Goal: Information Seeking & Learning: Learn about a topic

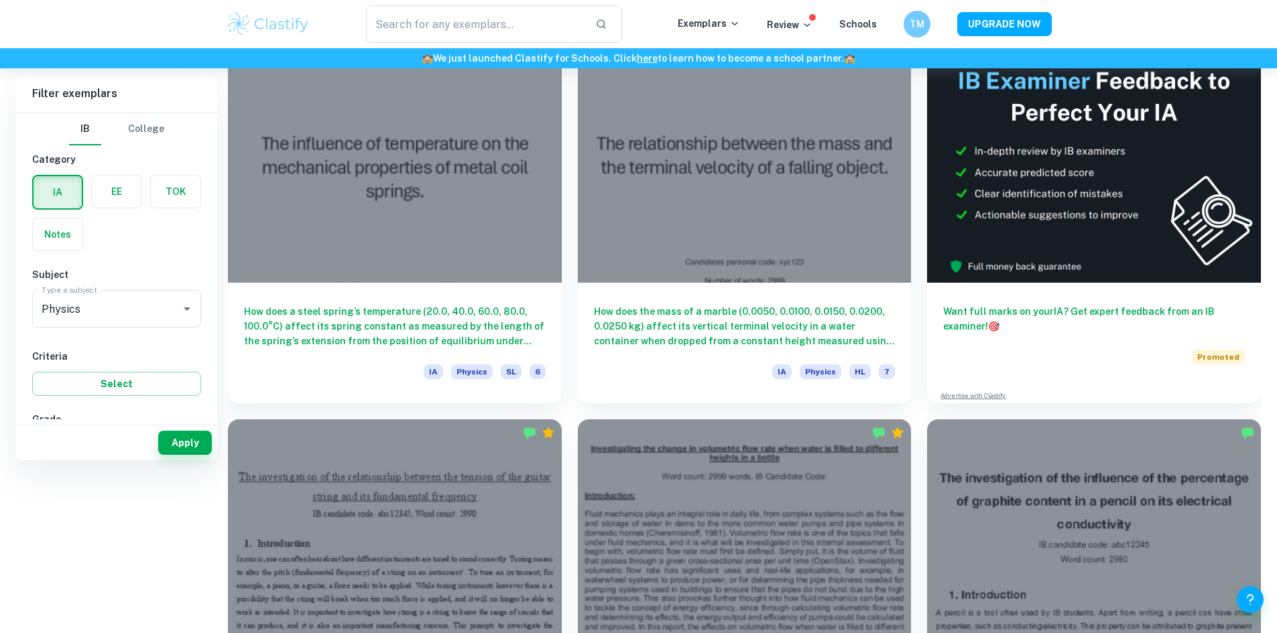
scroll to position [201, 0]
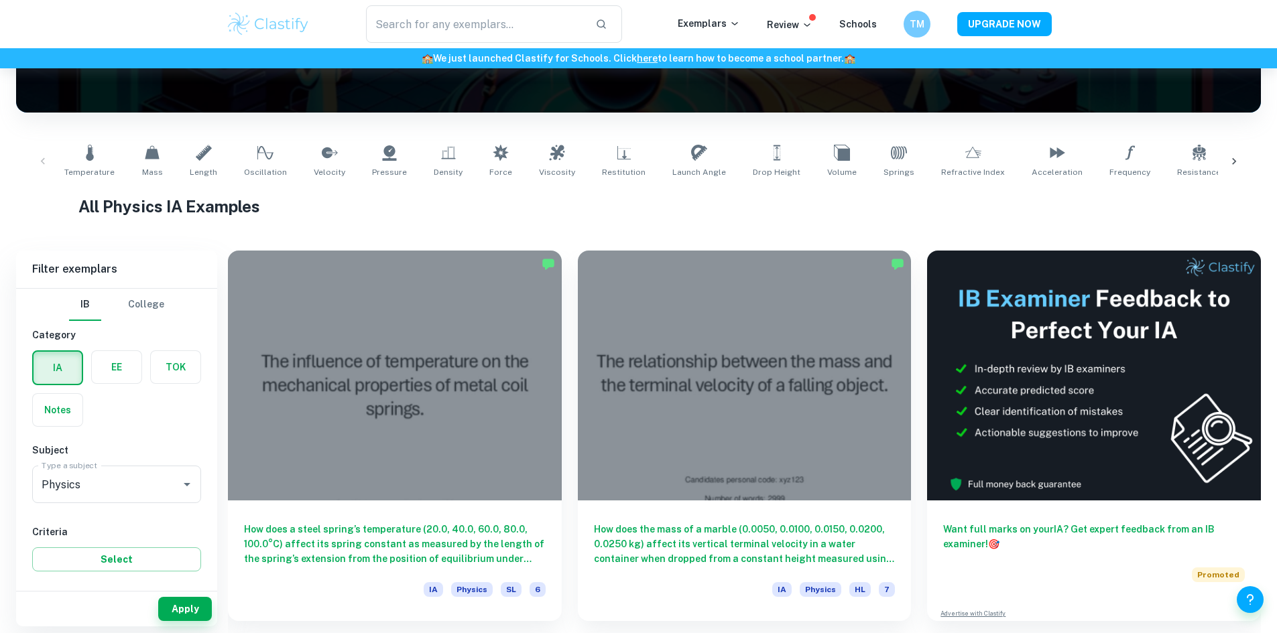
click at [1237, 158] on icon at bounding box center [1233, 161] width 13 height 13
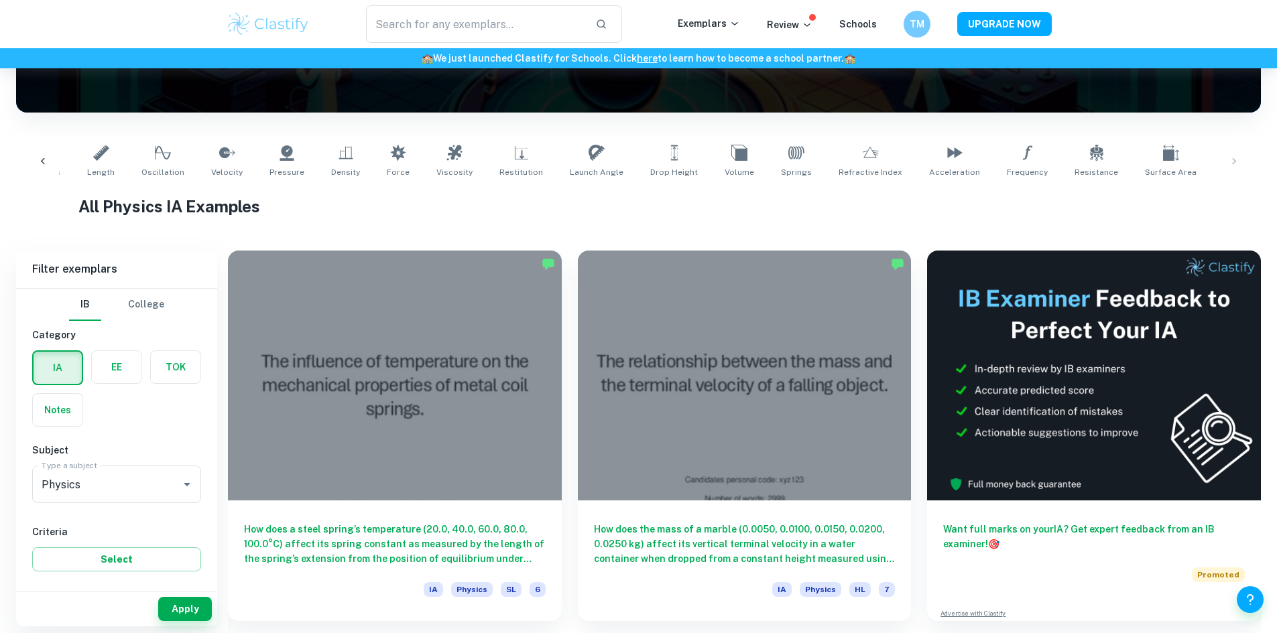
click at [1237, 157] on div "Temperature Mass Length Oscillation Velocity Pressure Density Force Viscosity R…" at bounding box center [638, 161] width 1223 height 44
click at [58, 156] on div at bounding box center [43, 161] width 32 height 44
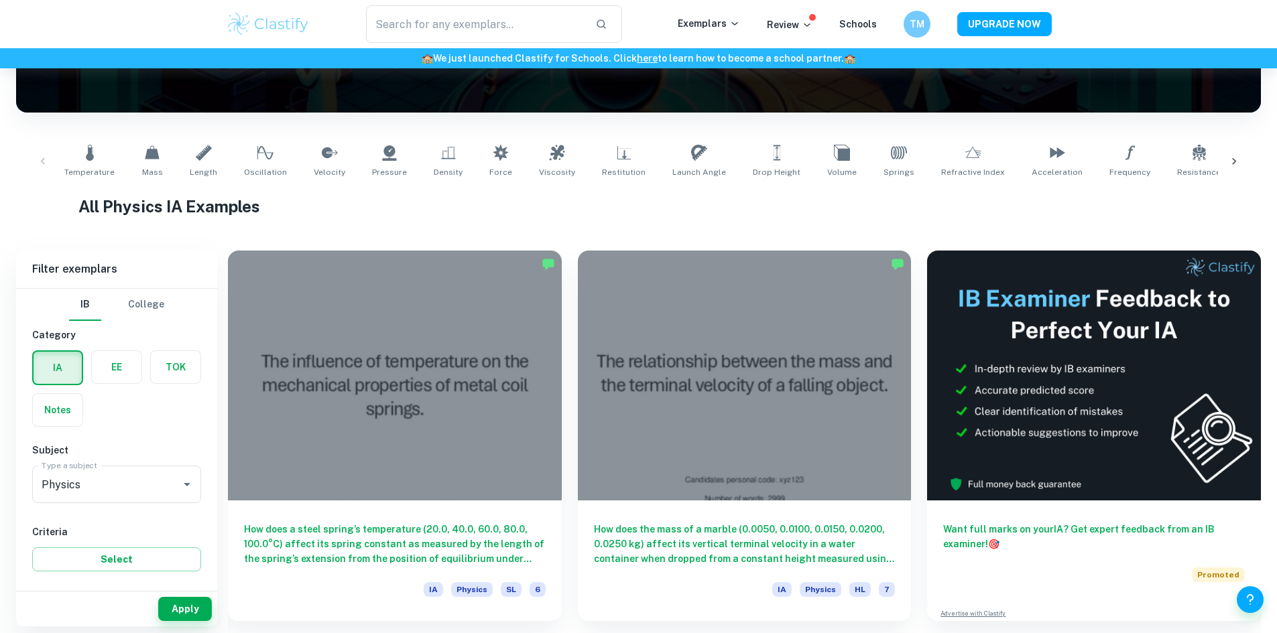
click at [36, 158] on div "Temperature Mass Length Oscillation Velocity Pressure Density Force Viscosity R…" at bounding box center [638, 161] width 1223 height 44
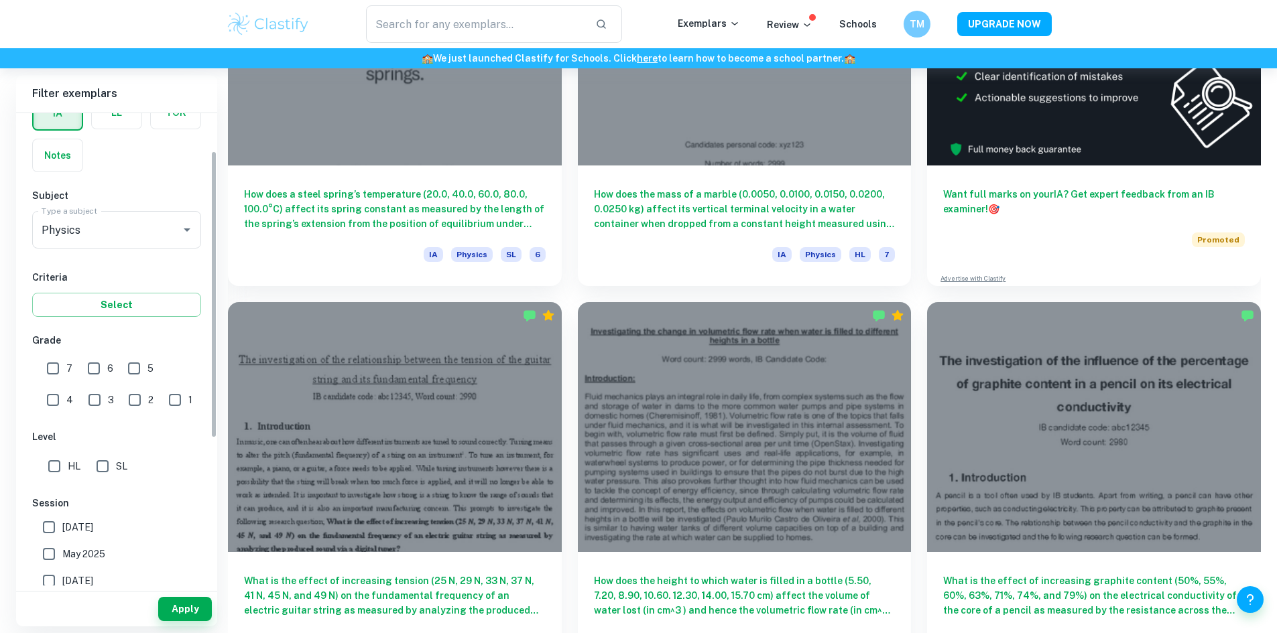
scroll to position [134, 0]
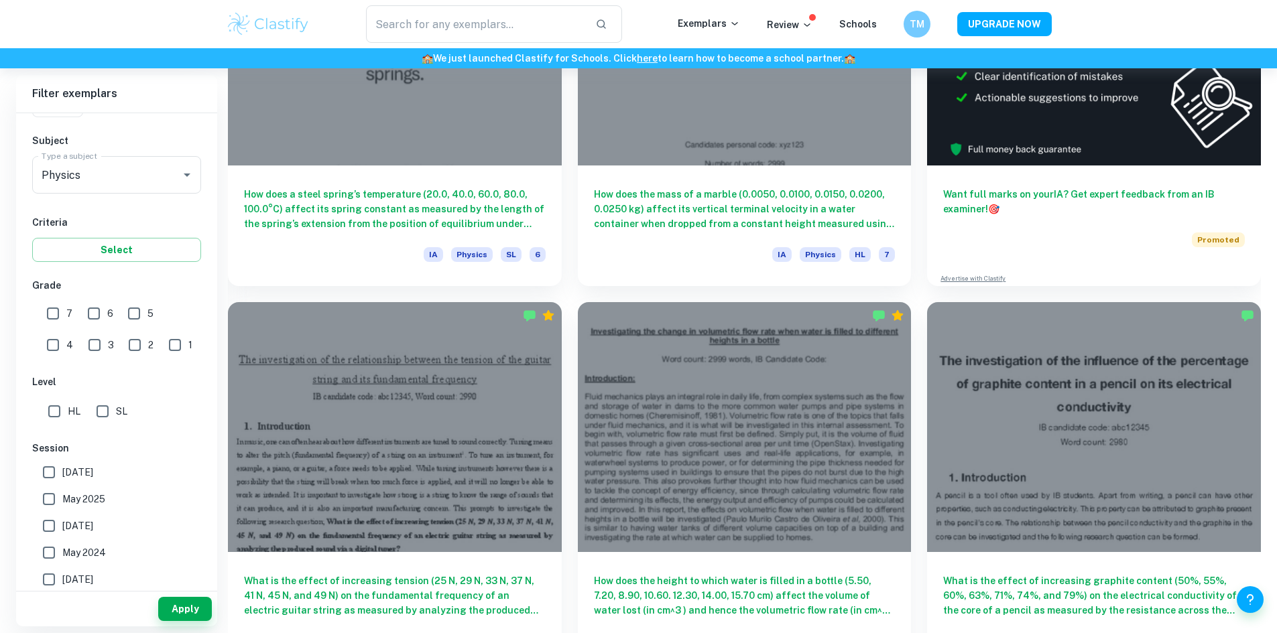
click at [162, 353] on input "1" at bounding box center [175, 345] width 27 height 27
checkbox input "true"
click at [186, 614] on button "Apply" at bounding box center [185, 609] width 54 height 24
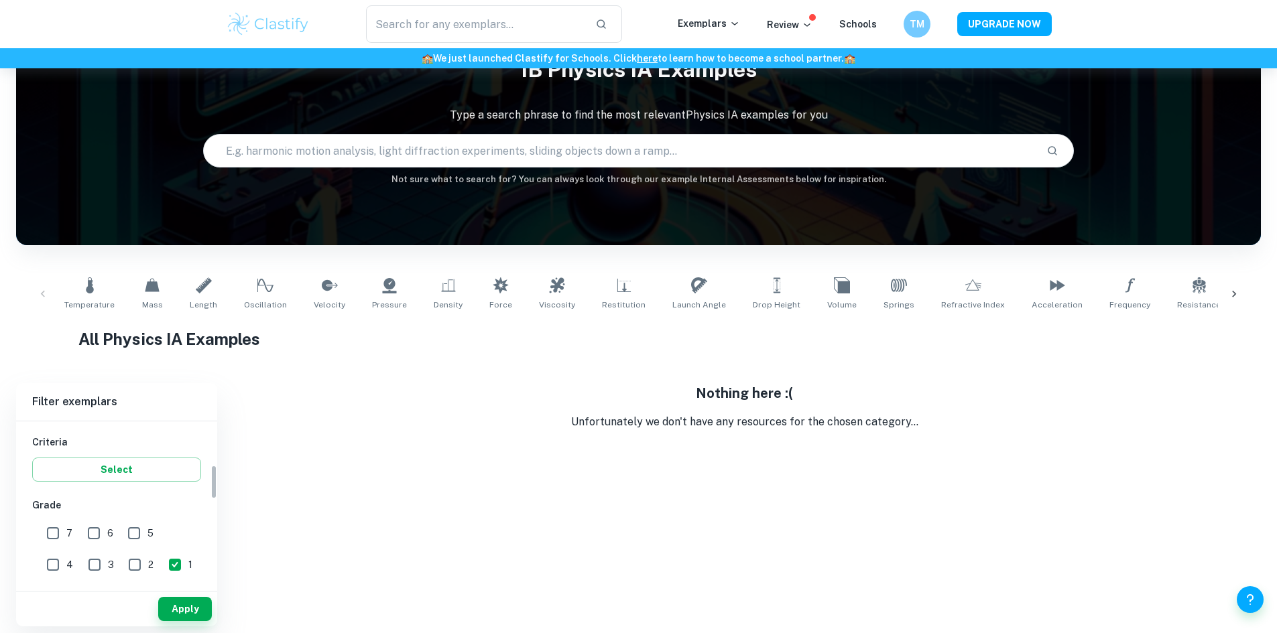
scroll to position [201, 0]
click at [132, 559] on input "5" at bounding box center [134, 555] width 27 height 27
checkbox input "true"
click at [162, 580] on input "1" at bounding box center [175, 586] width 27 height 27
checkbox input "false"
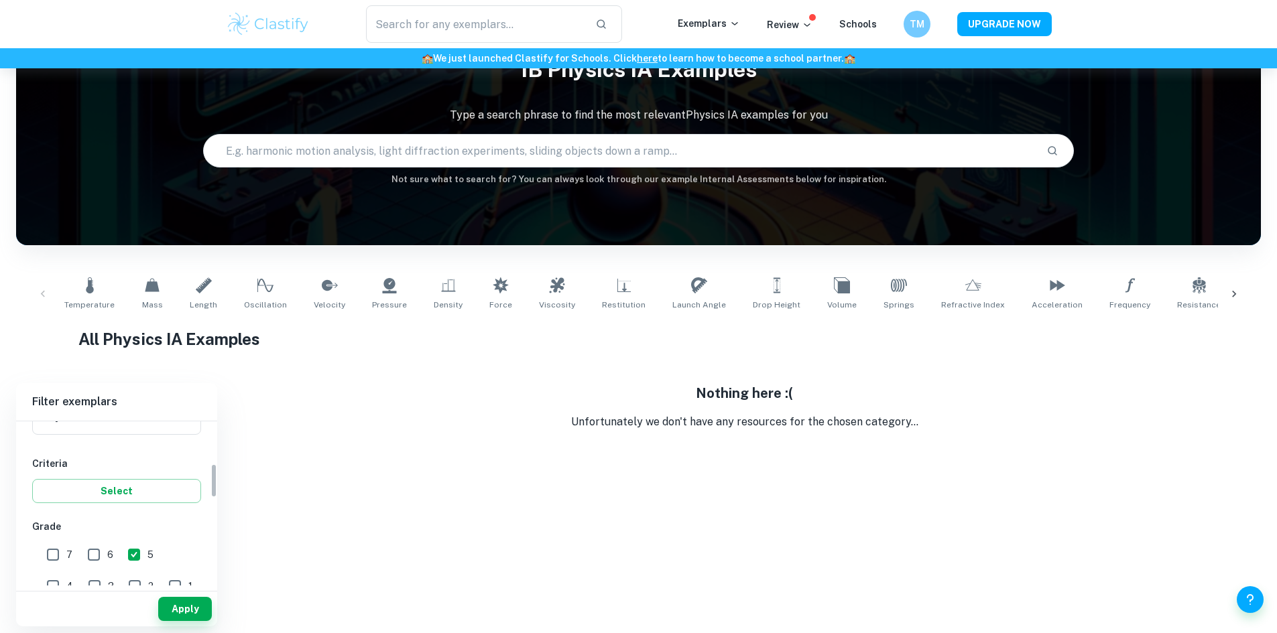
click at [153, 556] on span "5" at bounding box center [150, 555] width 6 height 15
click at [147, 556] on input "5" at bounding box center [134, 555] width 27 height 27
checkbox input "false"
click at [108, 456] on input "SL" at bounding box center [102, 451] width 27 height 27
checkbox input "true"
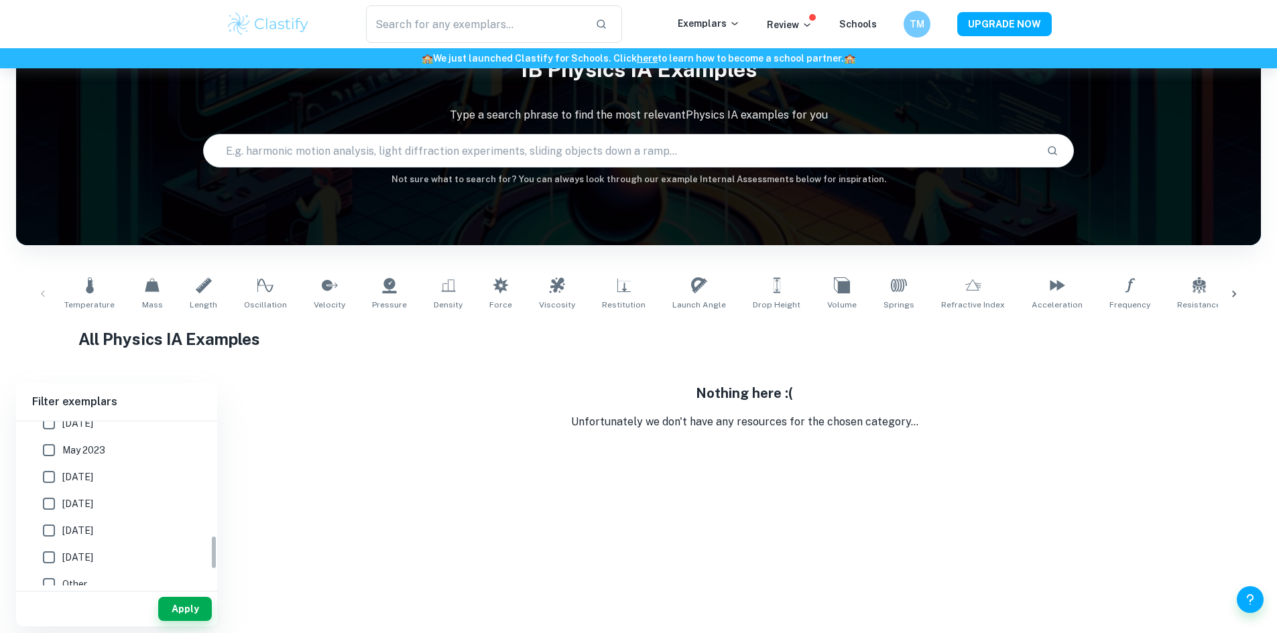
scroll to position [611, 0]
click at [172, 603] on button "Apply" at bounding box center [185, 609] width 54 height 24
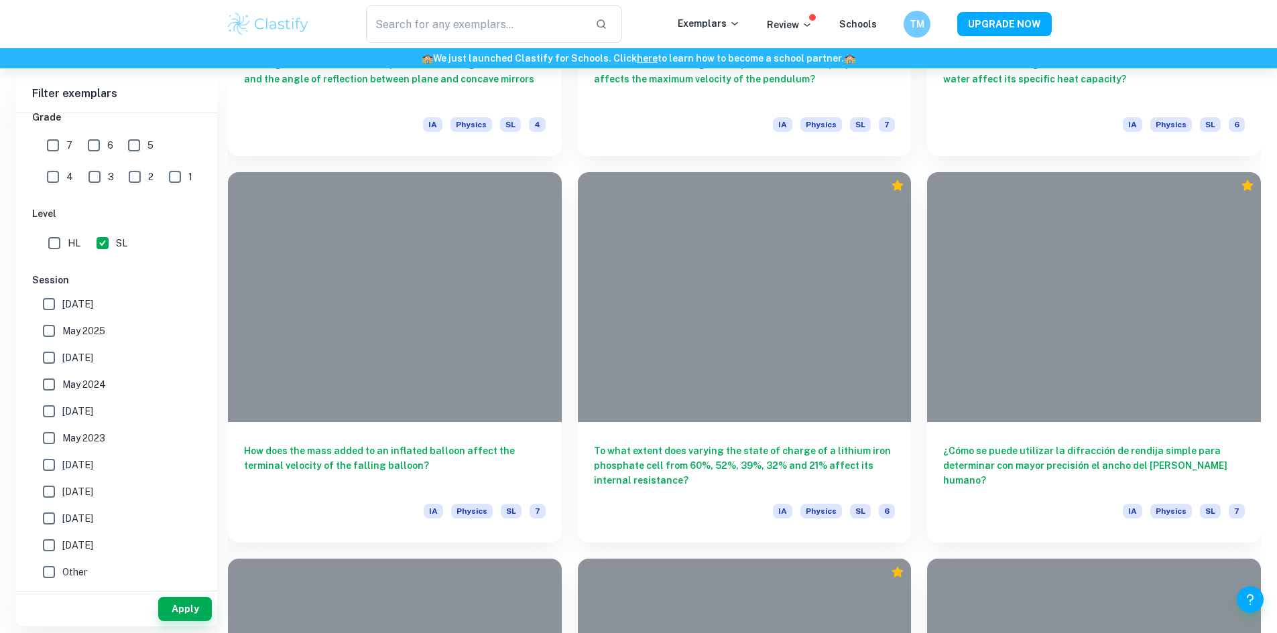
scroll to position [9852, 0]
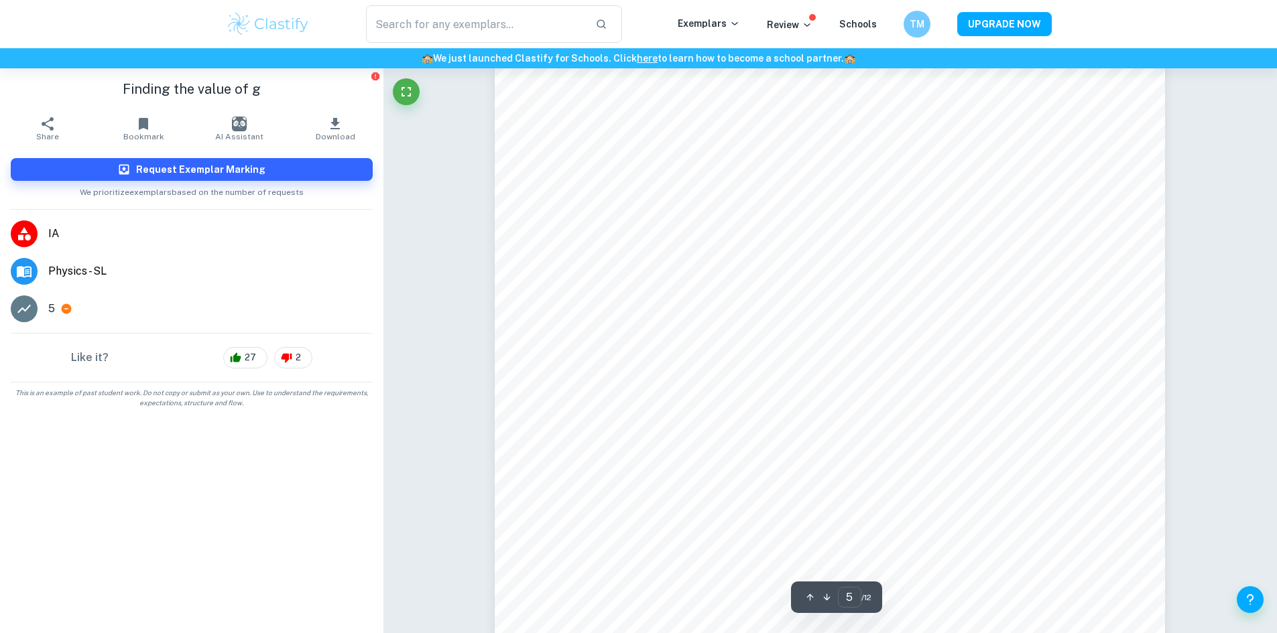
scroll to position [4222, 0]
type input "10"
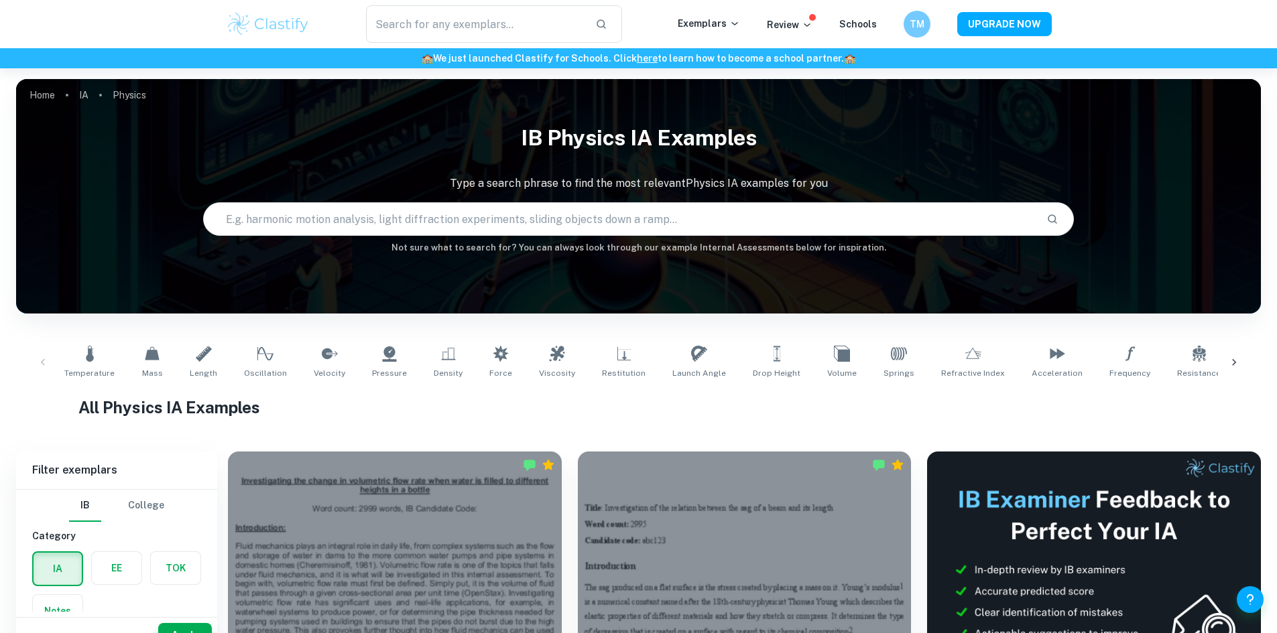
click at [503, 231] on input "text" at bounding box center [620, 219] width 832 height 38
type input "ball"
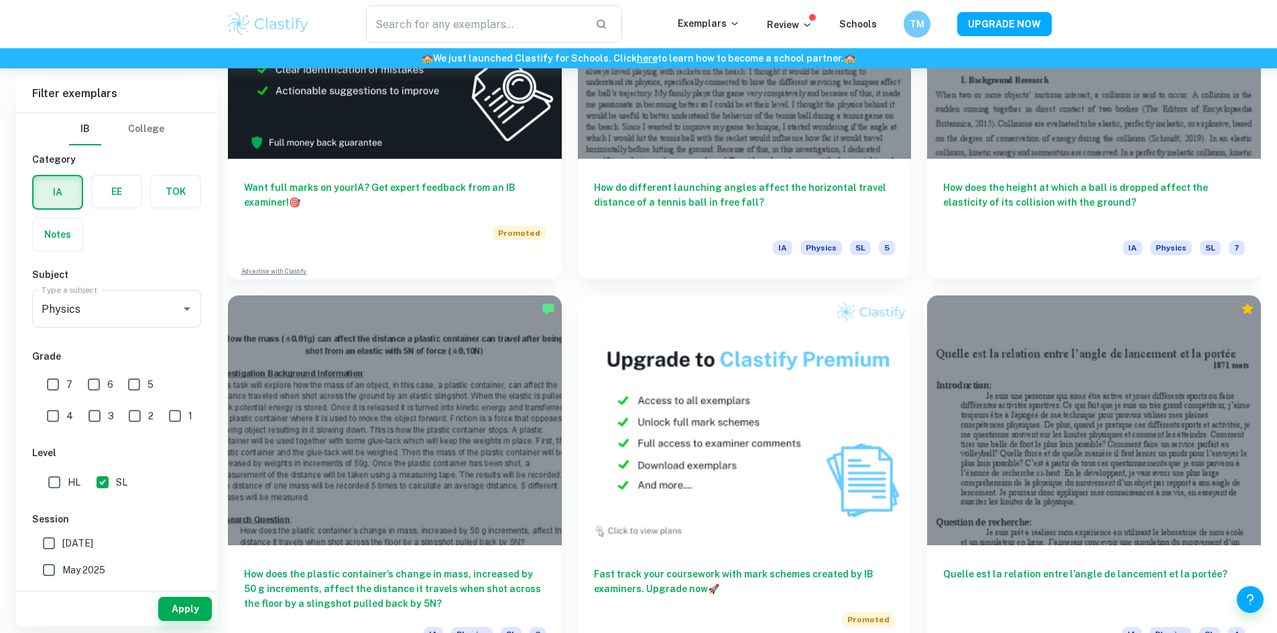
scroll to position [2950, 0]
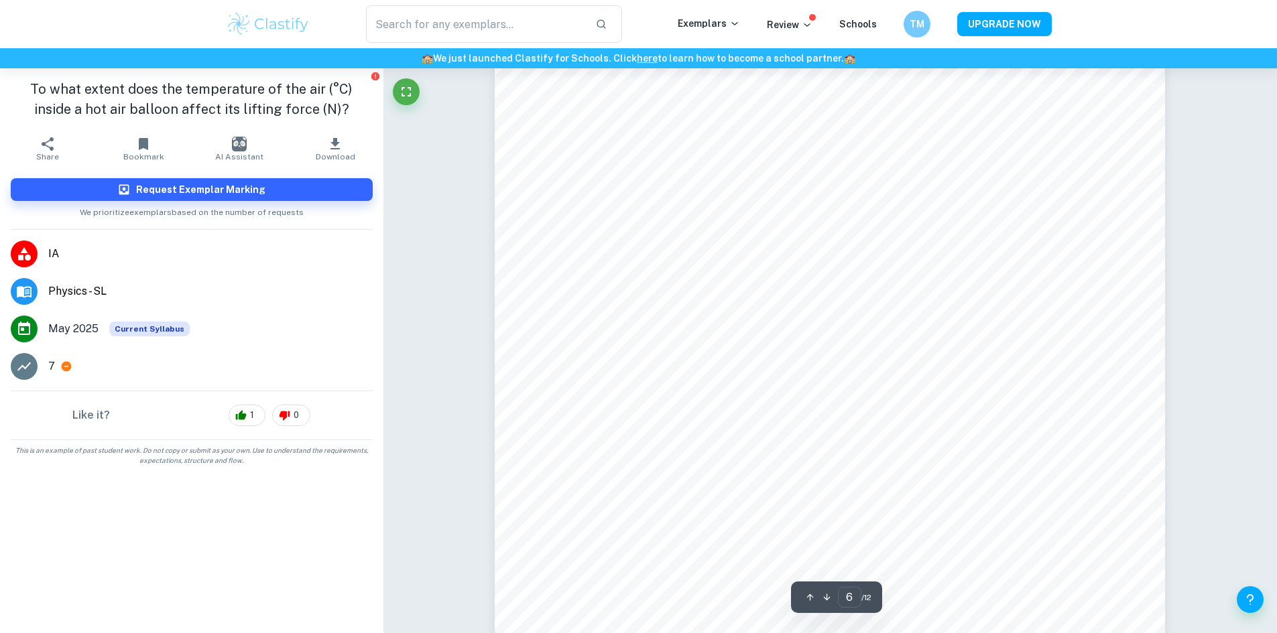
scroll to position [5295, 0]
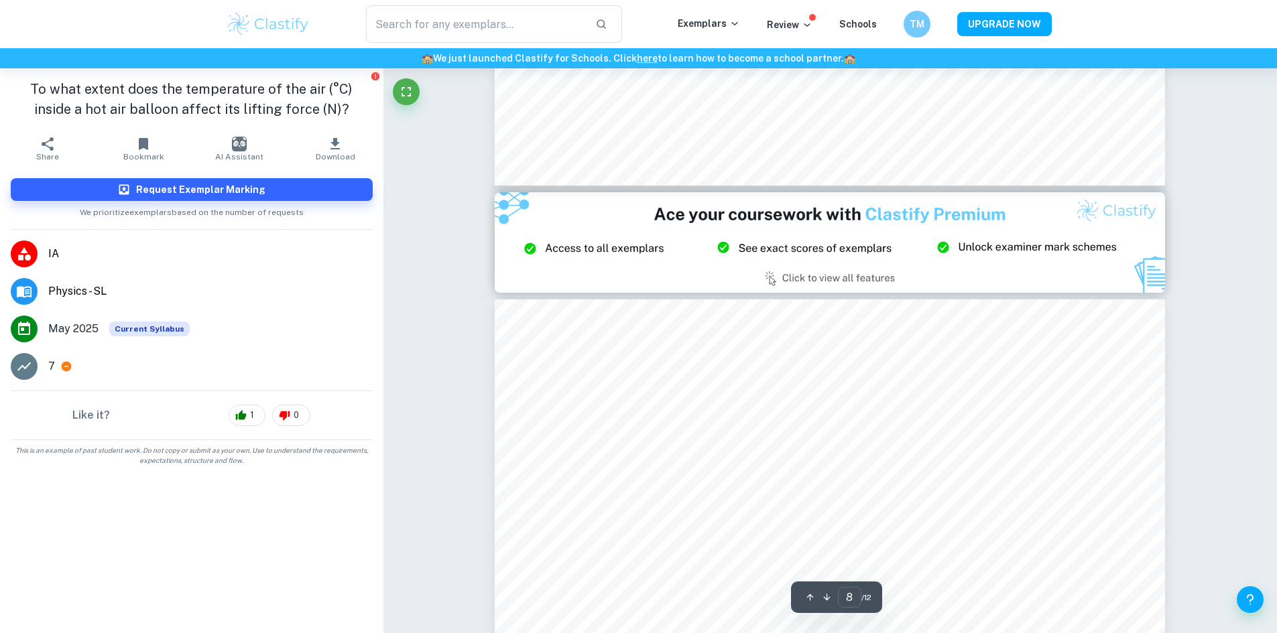
type input "9"
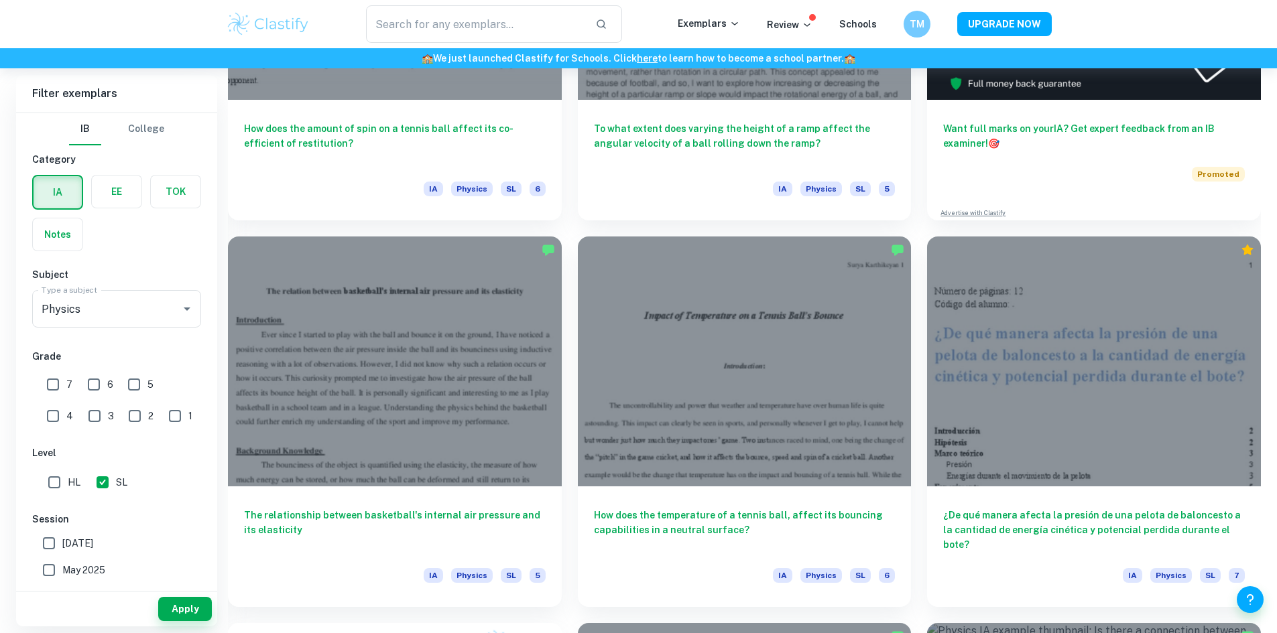
scroll to position [603, 0]
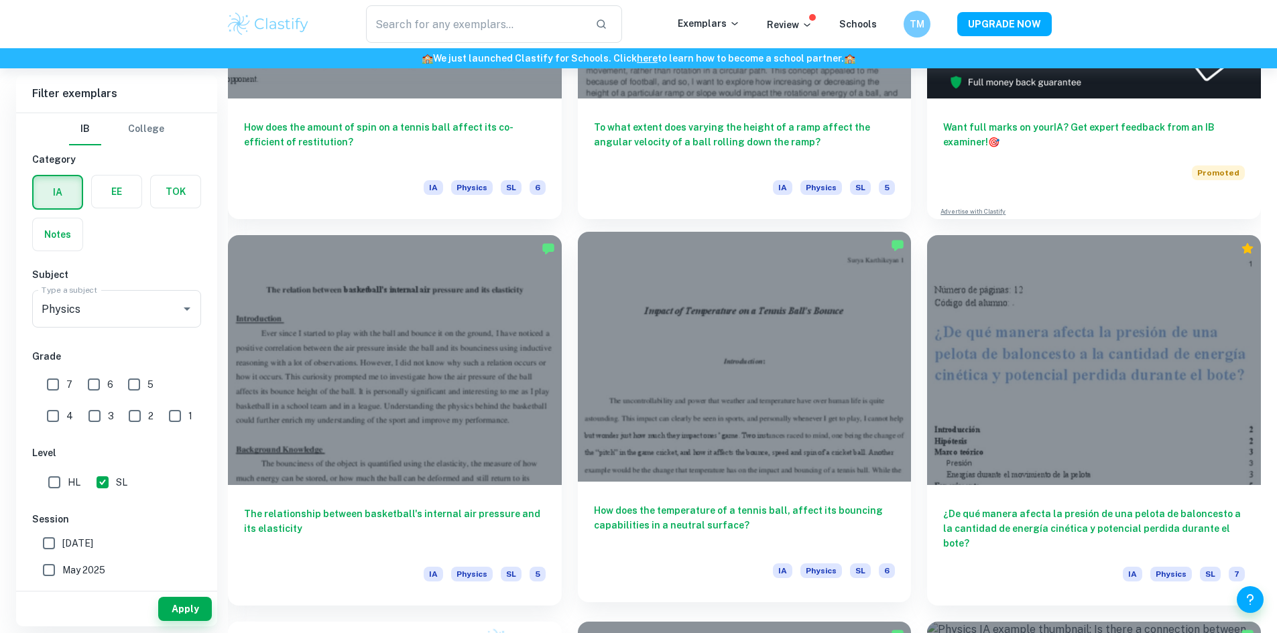
click at [578, 336] on div at bounding box center [745, 357] width 334 height 250
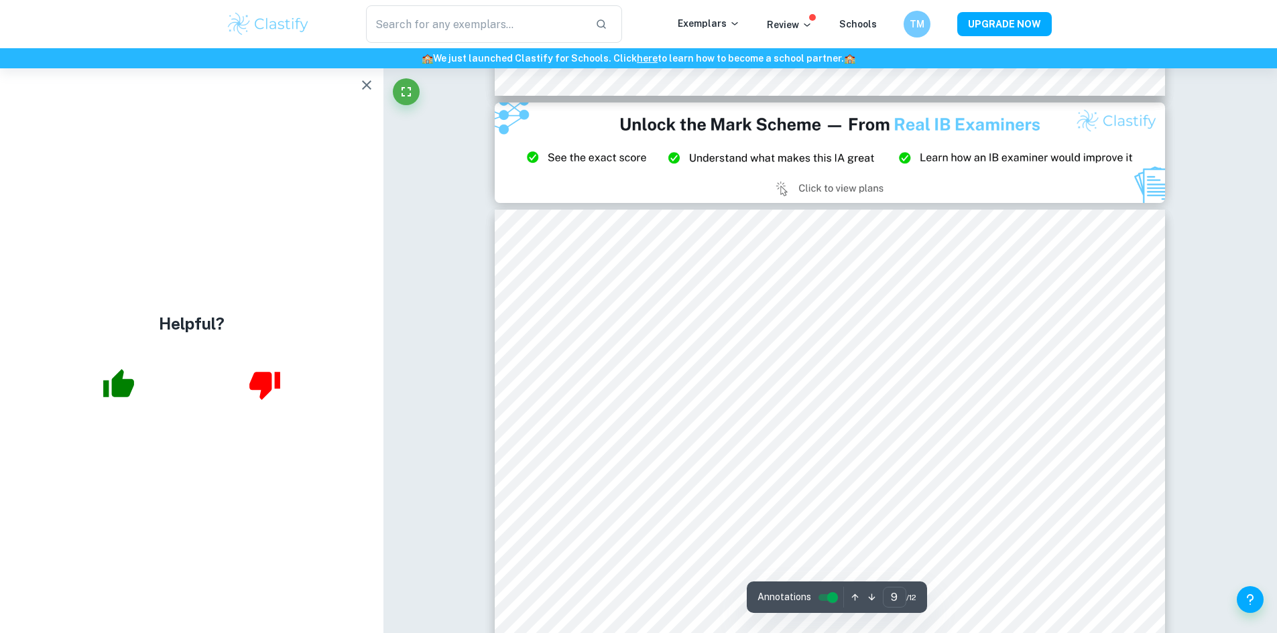
scroll to position [7372, 0]
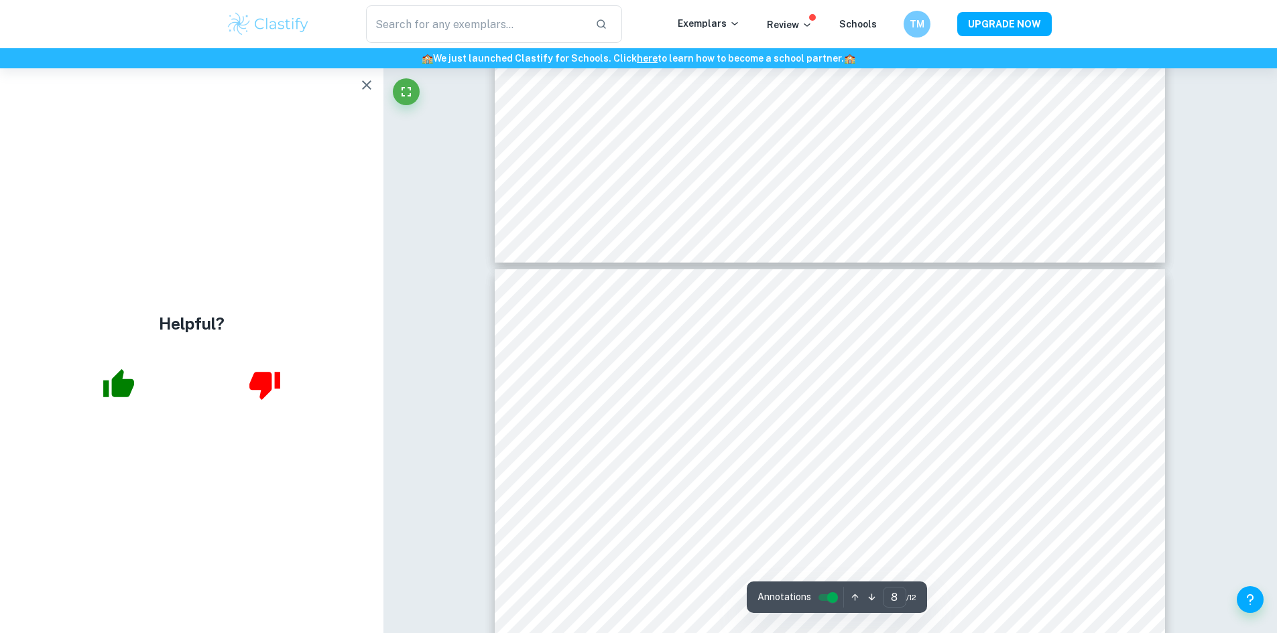
type input "7"
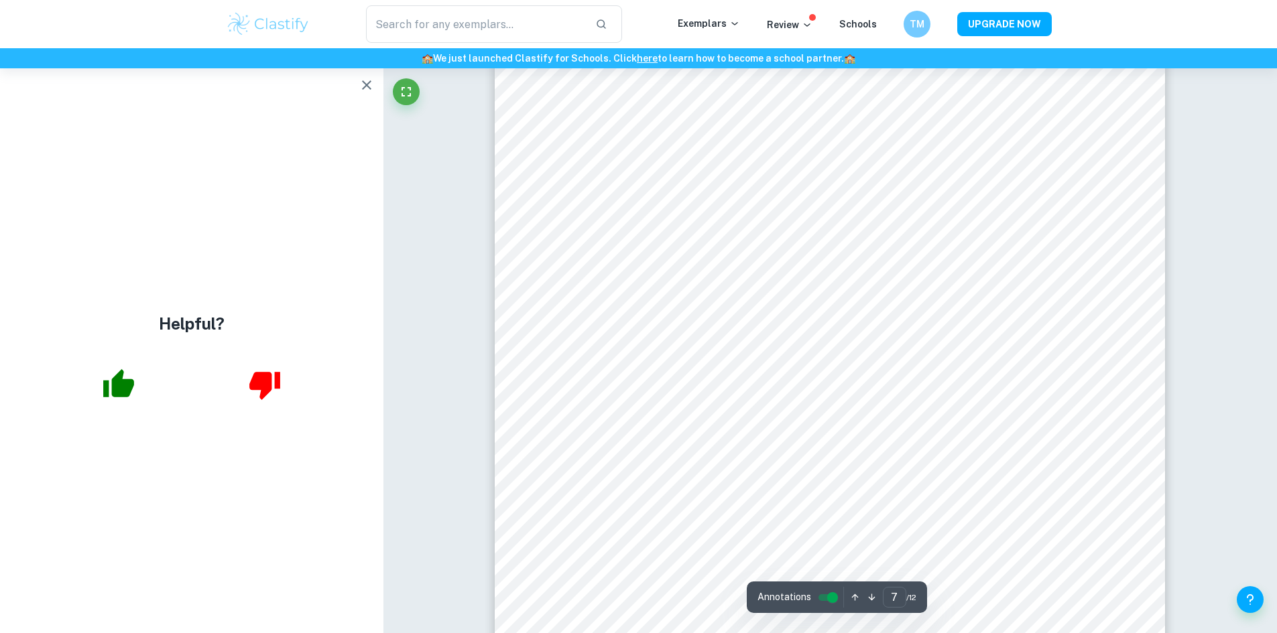
scroll to position [5697, 0]
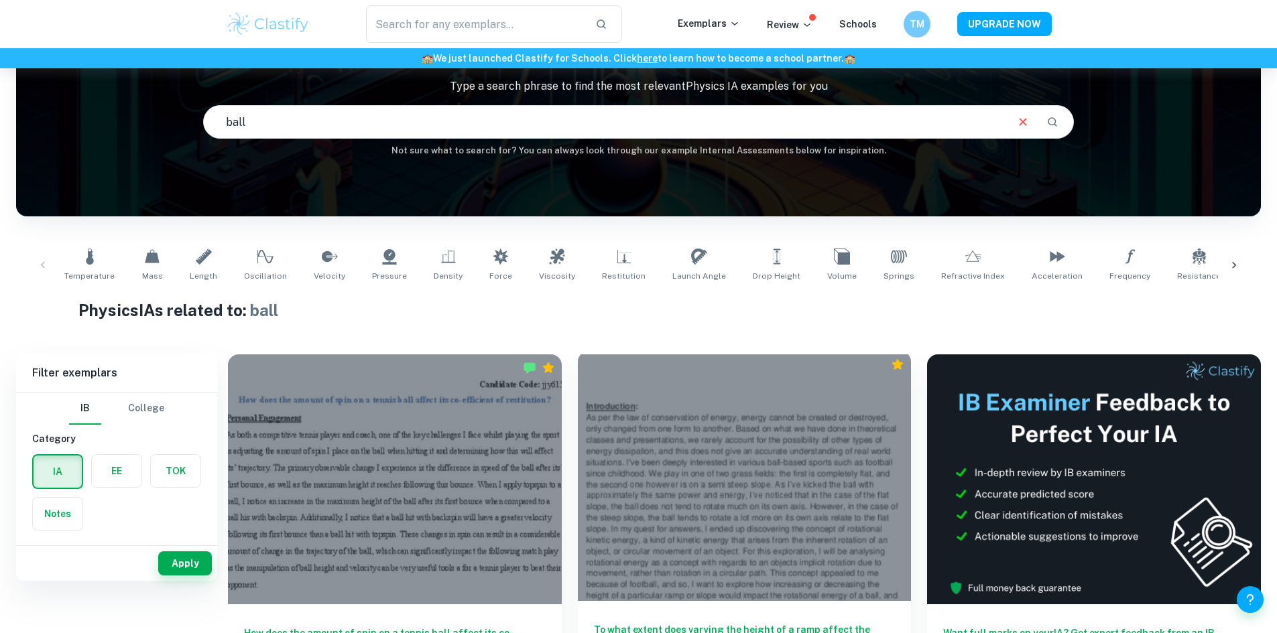
scroll to position [1, 0]
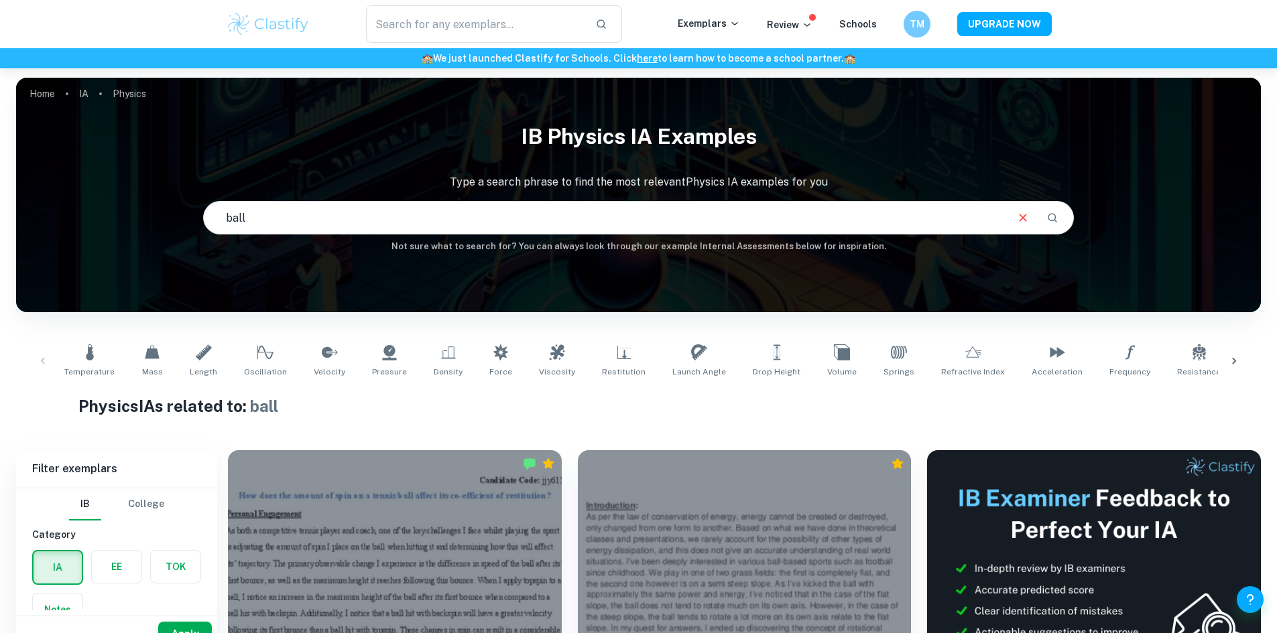
click at [359, 221] on input "ball" at bounding box center [605, 218] width 802 height 38
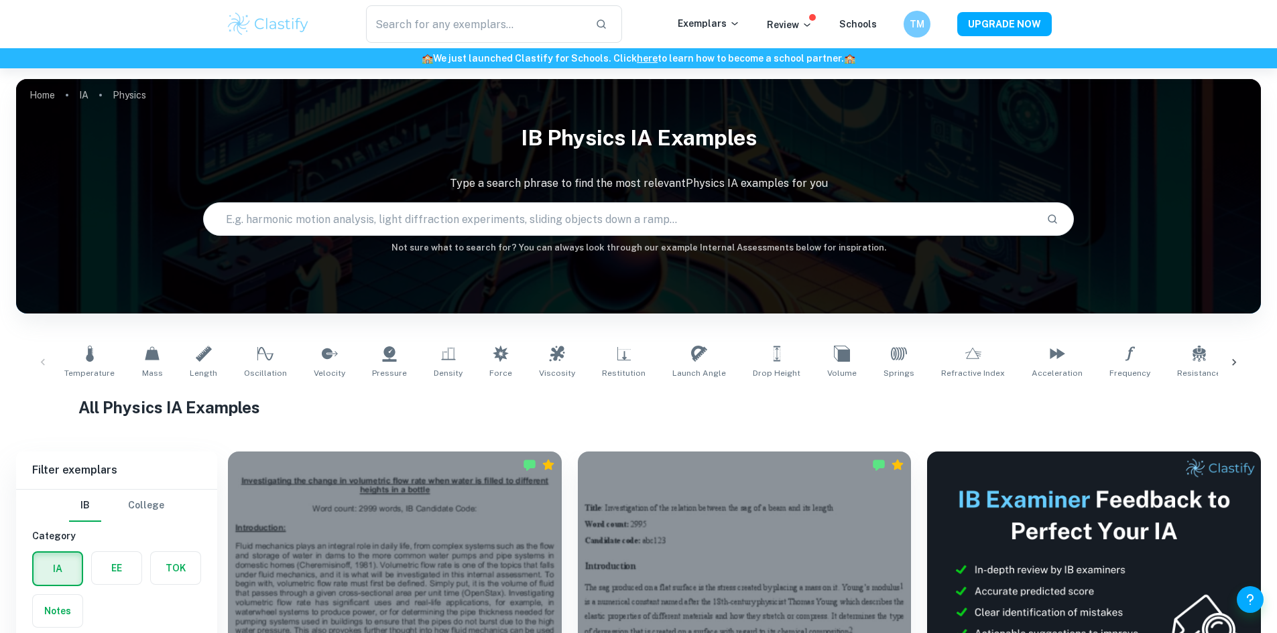
scroll to position [268, 0]
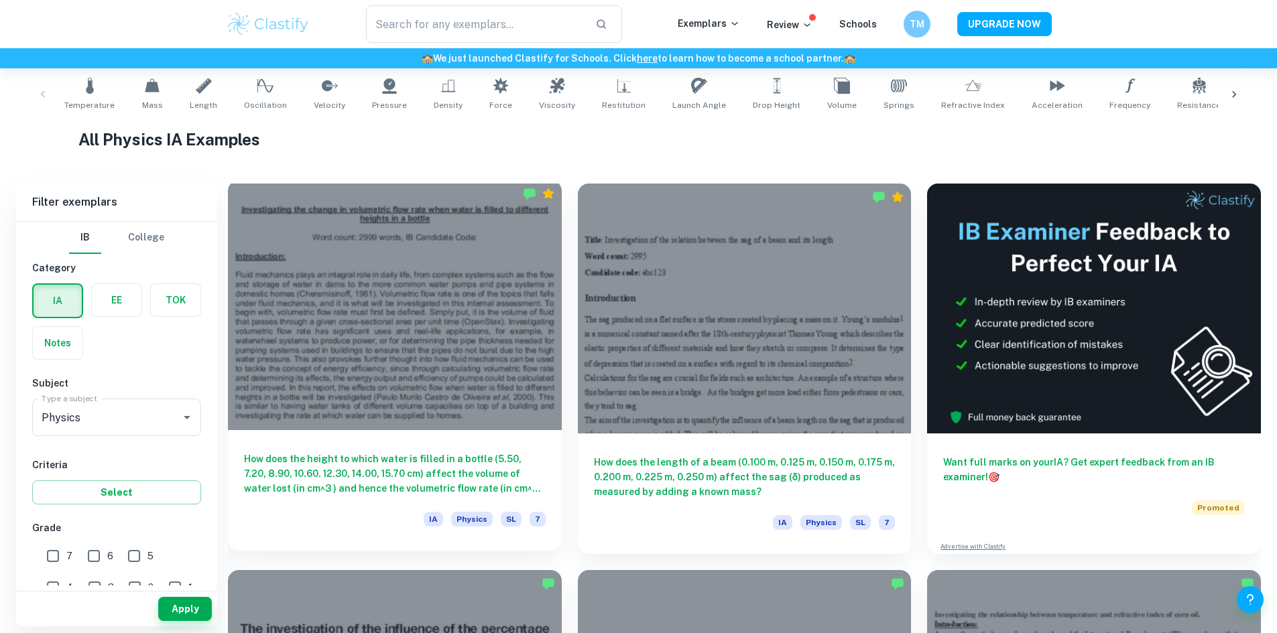
click at [369, 277] on div at bounding box center [395, 305] width 334 height 250
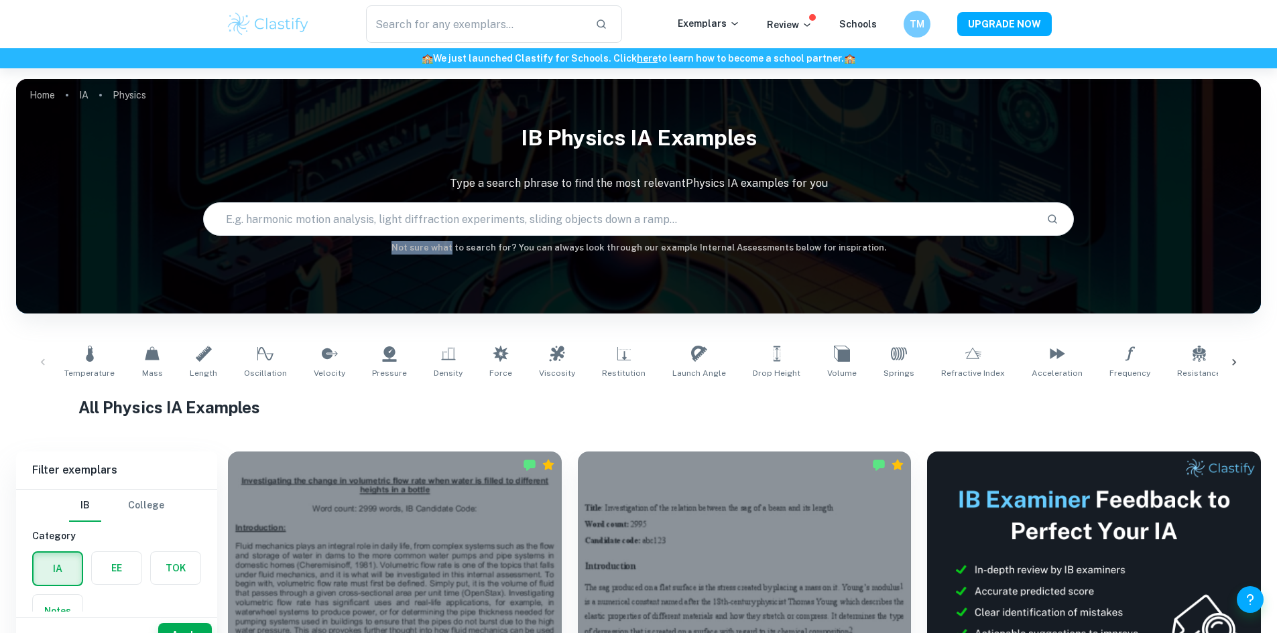
click at [464, 241] on div "IB Physics IA examples Type a search phrase to find the most relevant Physics I…" at bounding box center [638, 186] width 1245 height 138
click at [466, 216] on input "text" at bounding box center [620, 219] width 832 height 38
type input "gym"
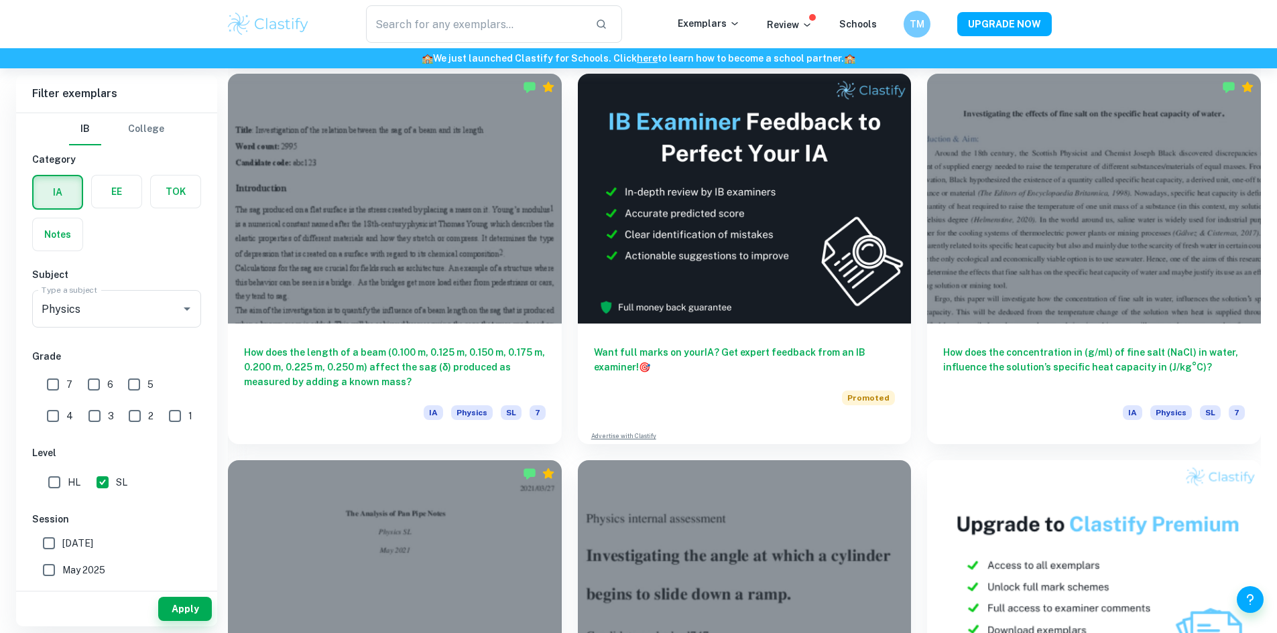
scroll to position [4625, 0]
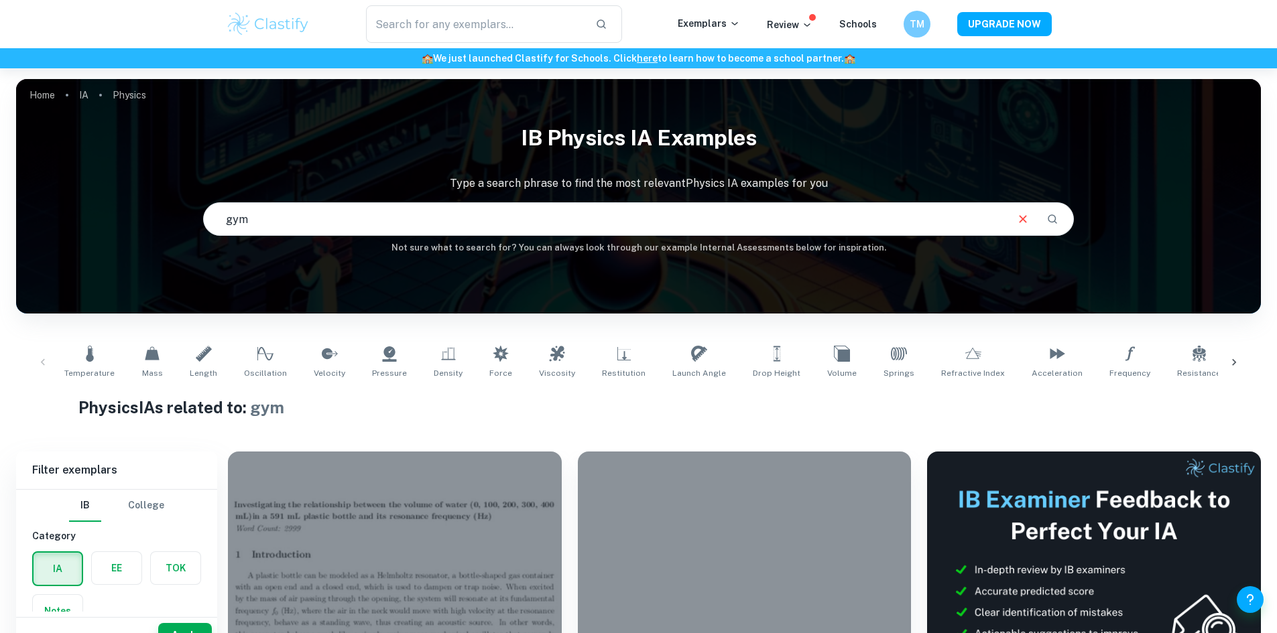
click at [397, 227] on input "gym" at bounding box center [605, 219] width 802 height 38
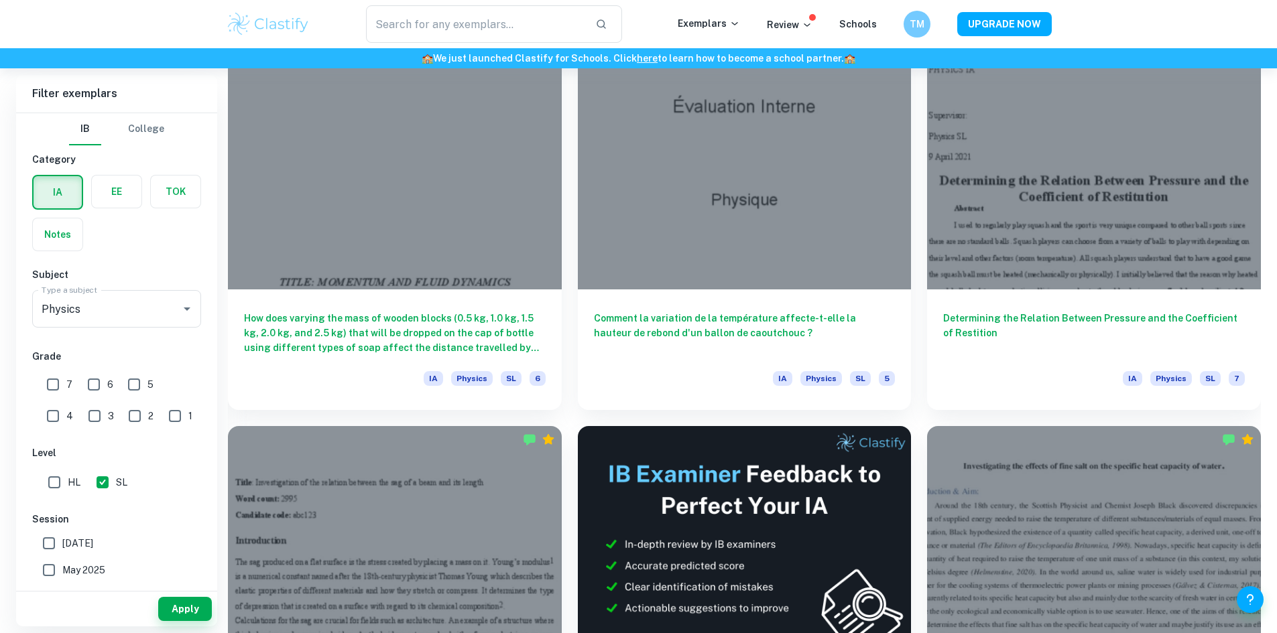
scroll to position [4289, 0]
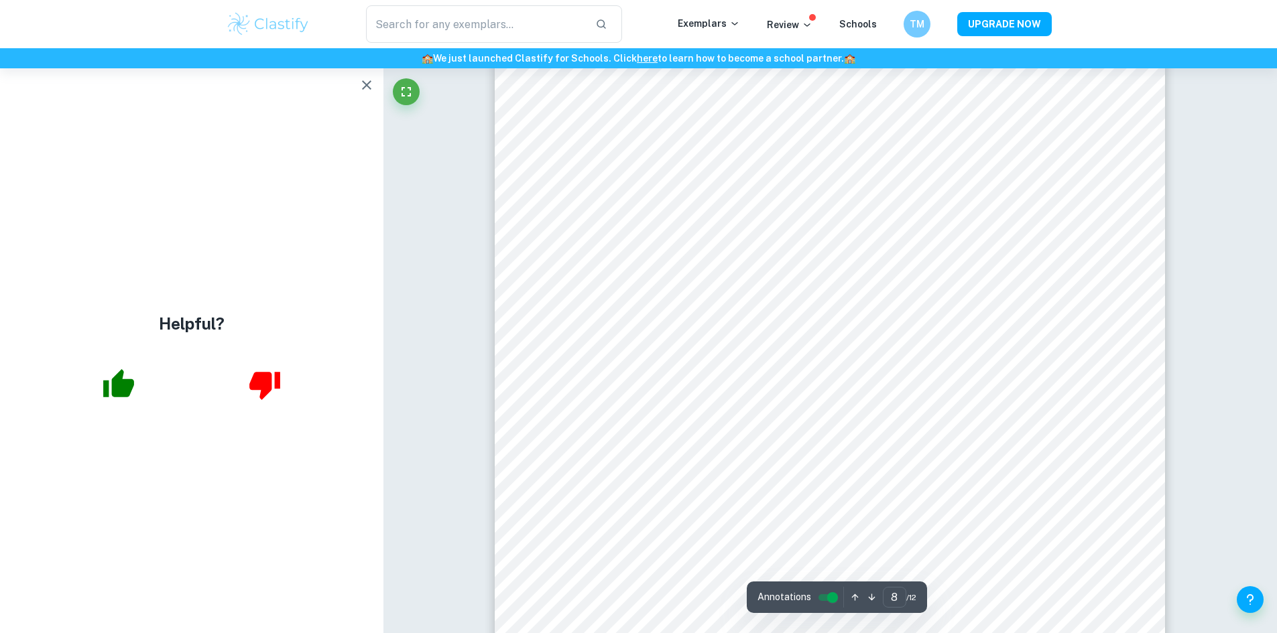
scroll to position [7305, 0]
type input "10"
click at [374, 88] on icon "button" at bounding box center [367, 85] width 16 height 16
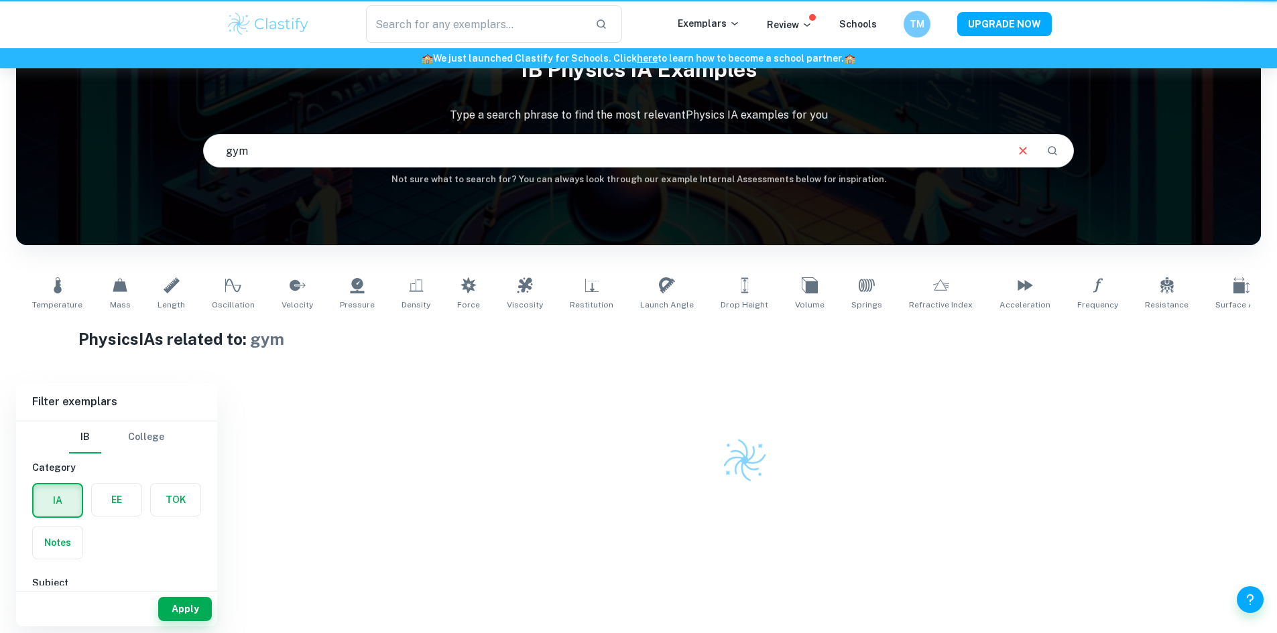
scroll to position [68, 0]
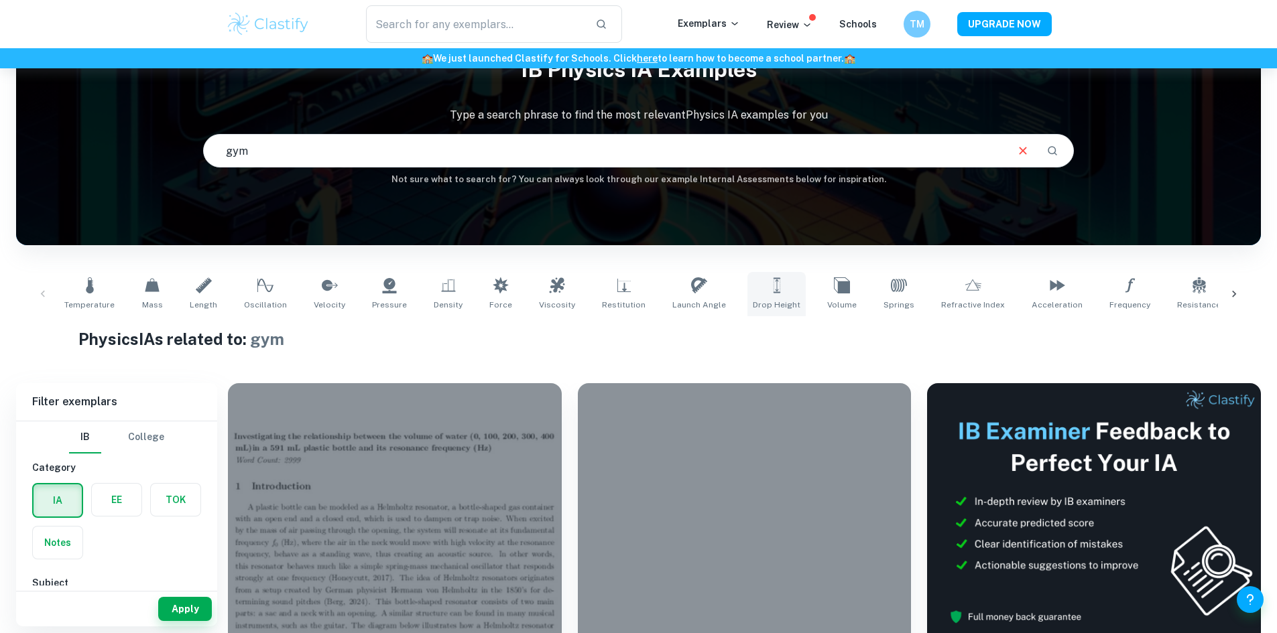
click at [769, 280] on icon at bounding box center [777, 285] width 16 height 16
type input "Drop Height"
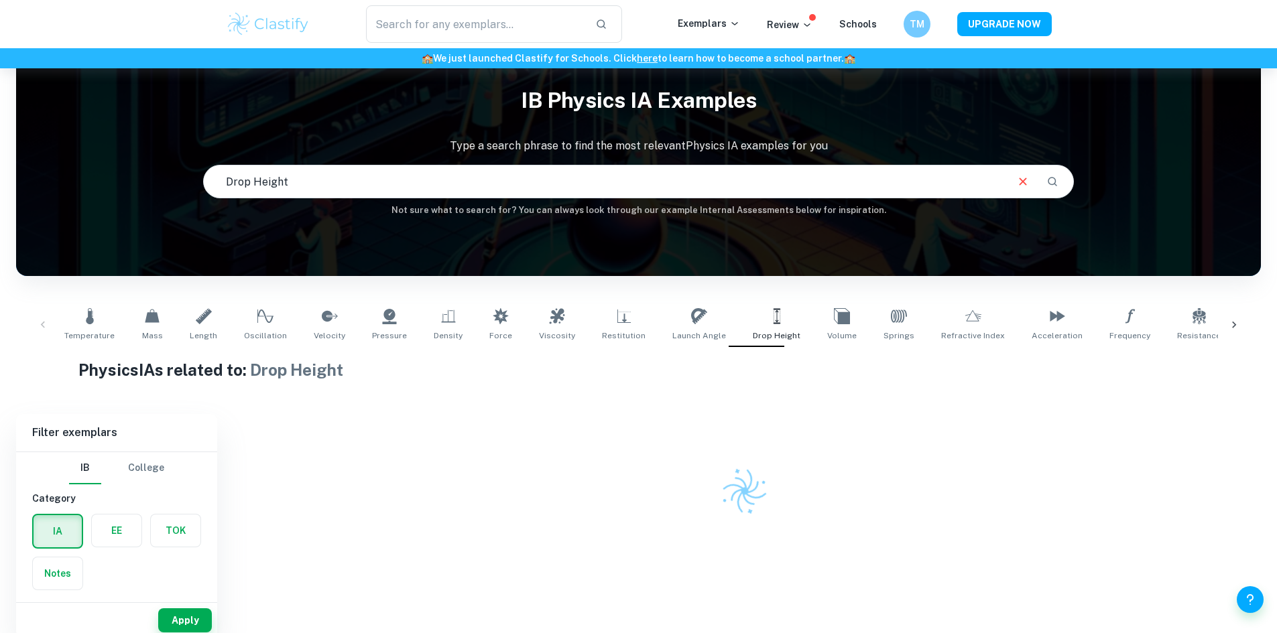
scroll to position [68, 0]
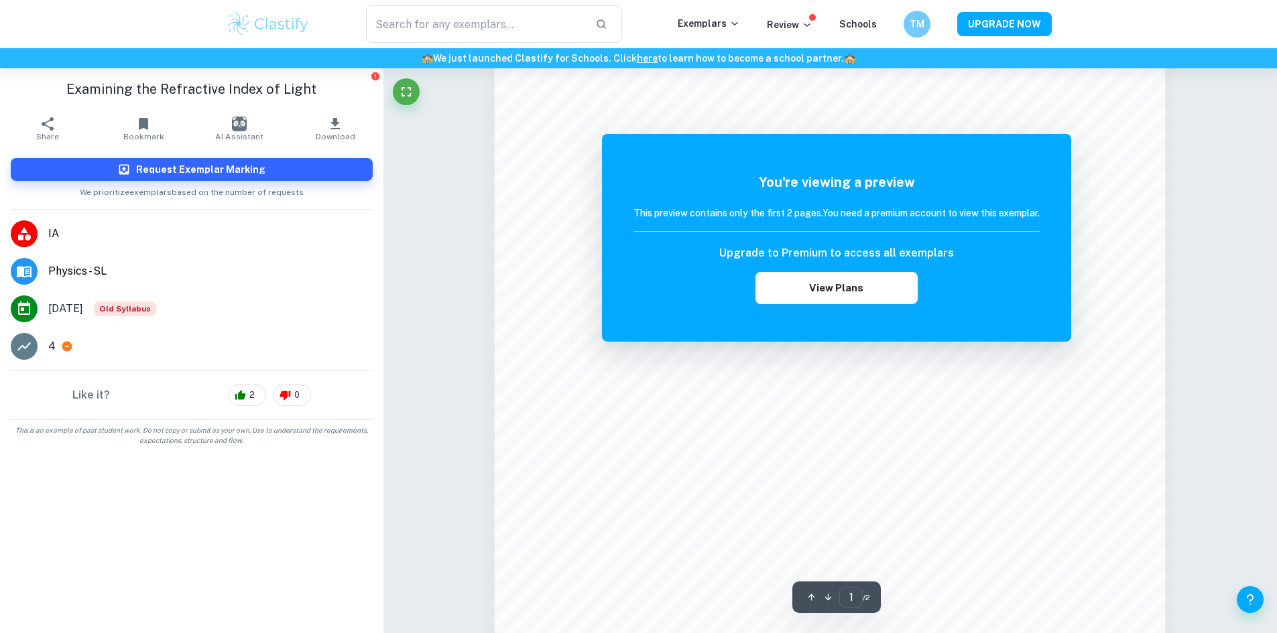
scroll to position [1340, 0]
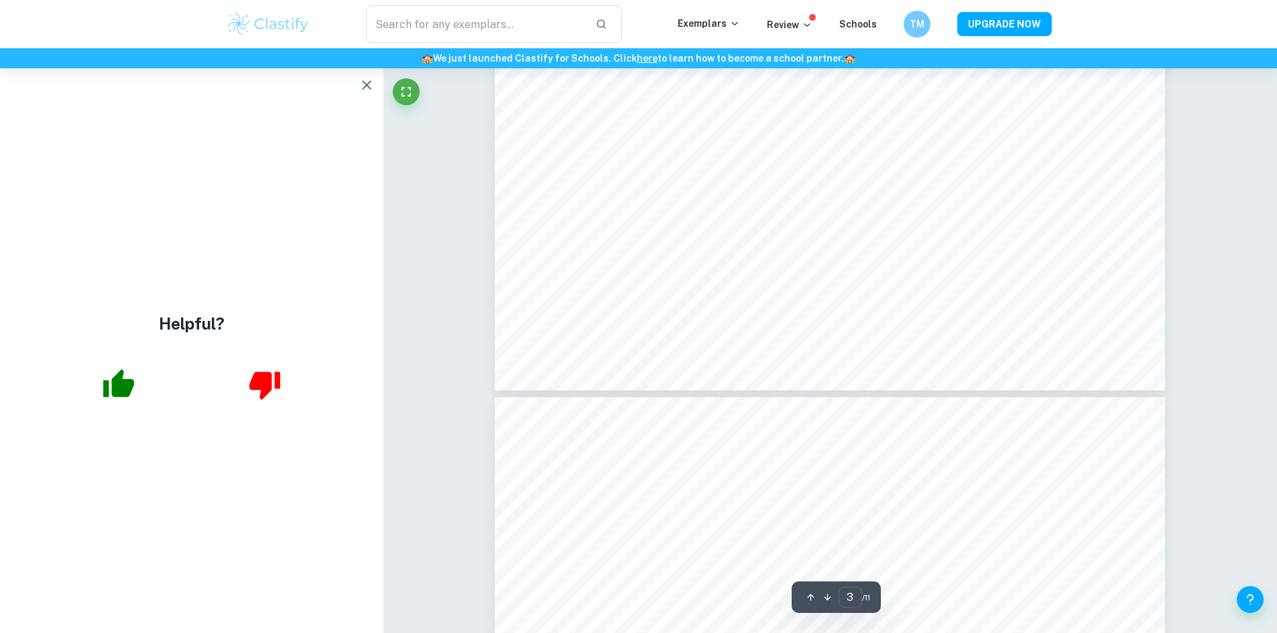
scroll to position [2748, 0]
click at [373, 90] on icon "button" at bounding box center [367, 85] width 16 height 16
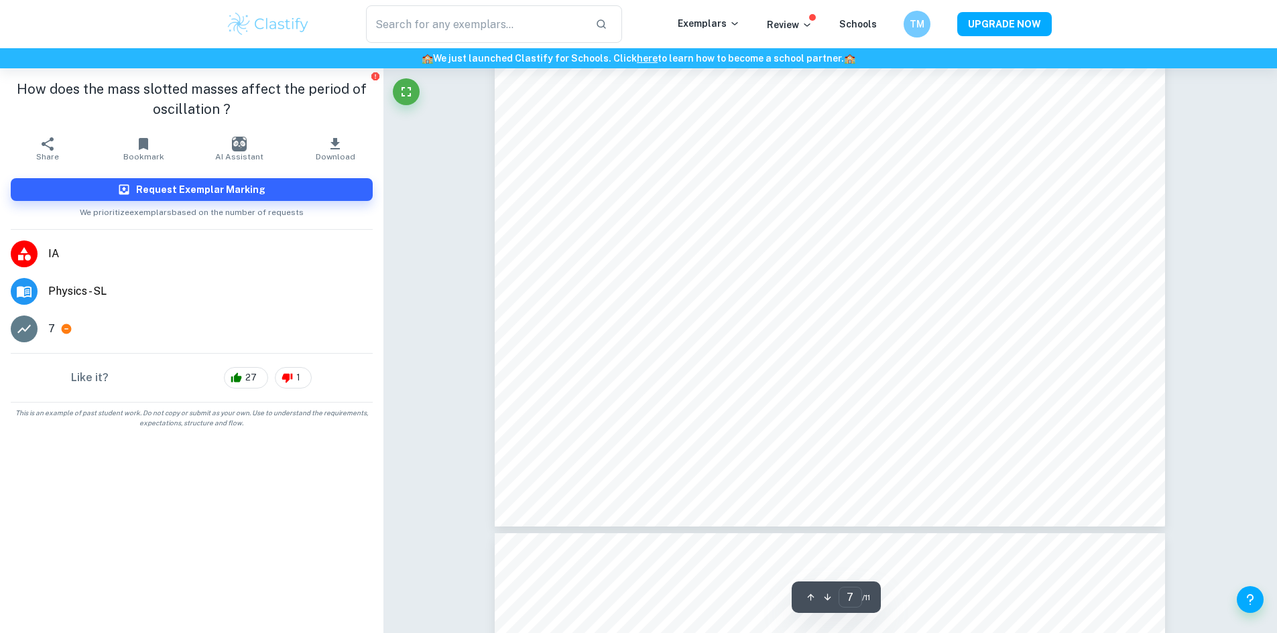
scroll to position [6836, 0]
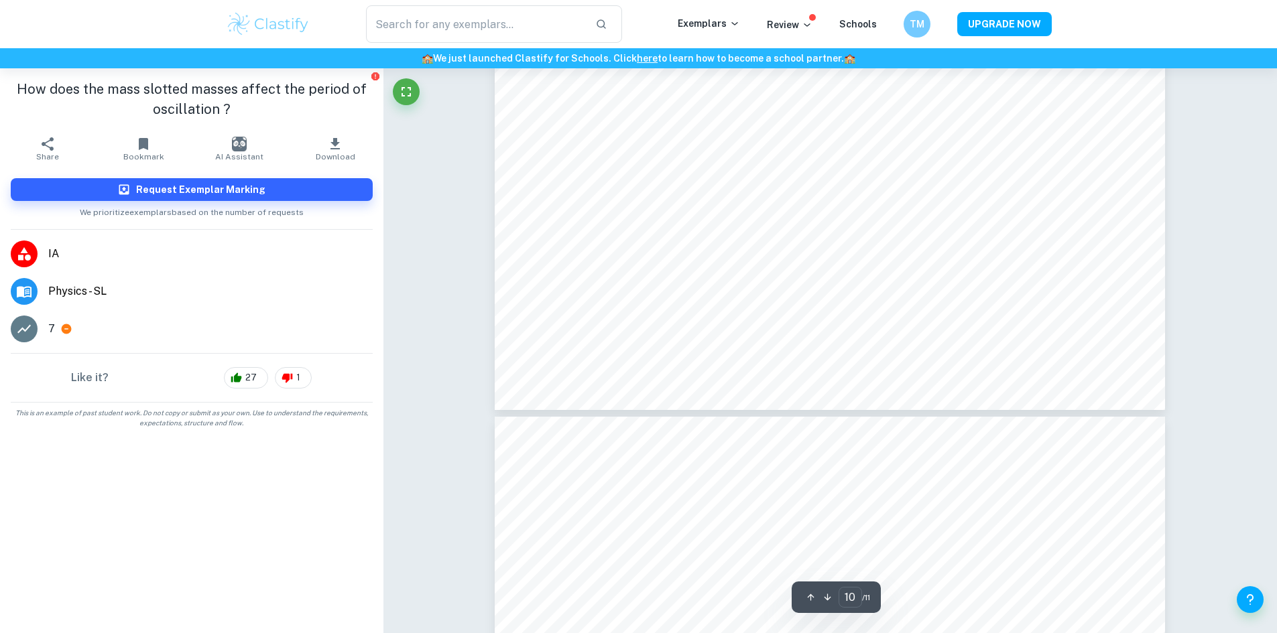
type input "11"
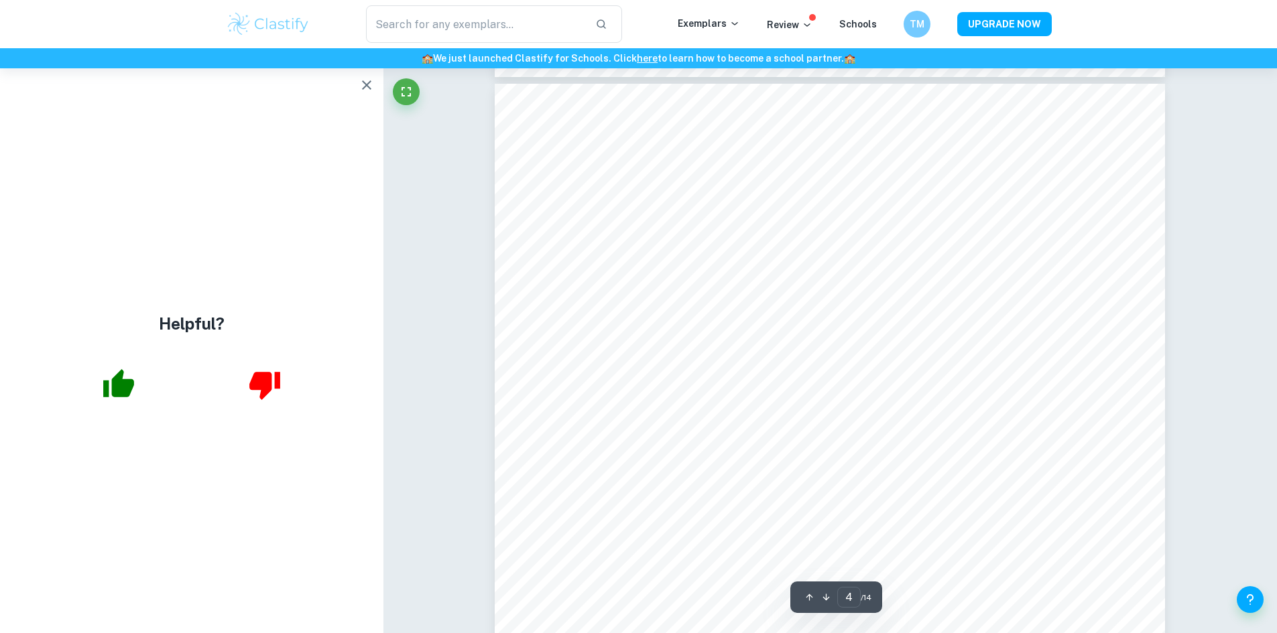
scroll to position [3083, 0]
click at [372, 84] on icon "button" at bounding box center [367, 85] width 16 height 16
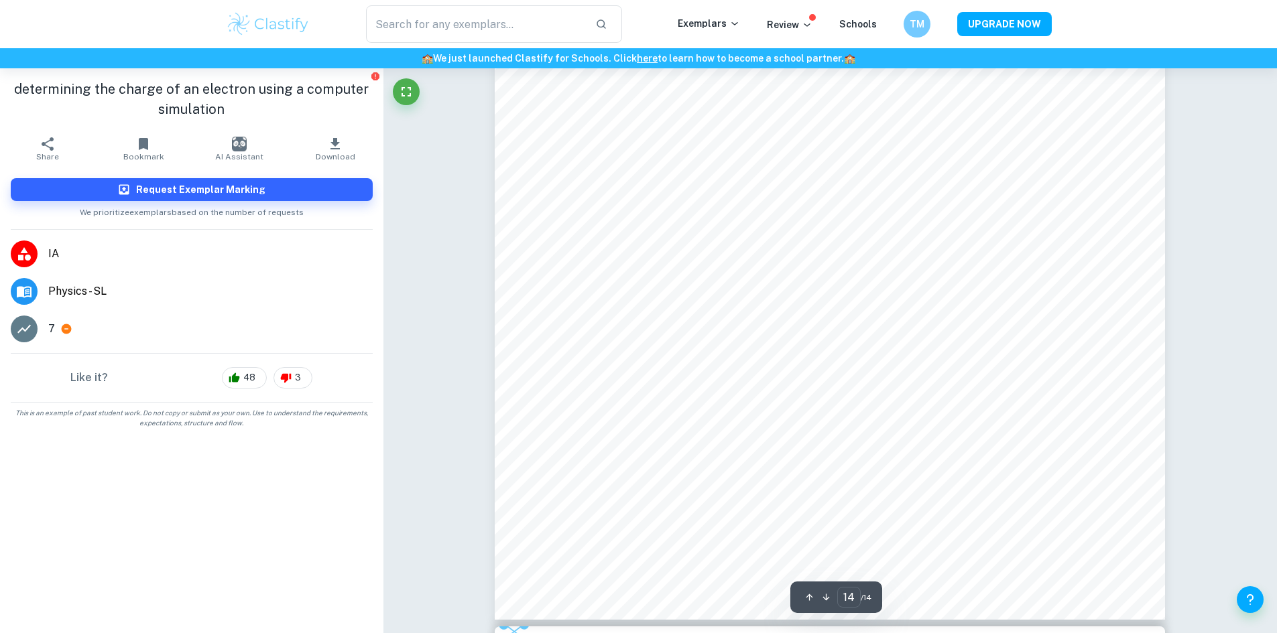
scroll to position [12736, 0]
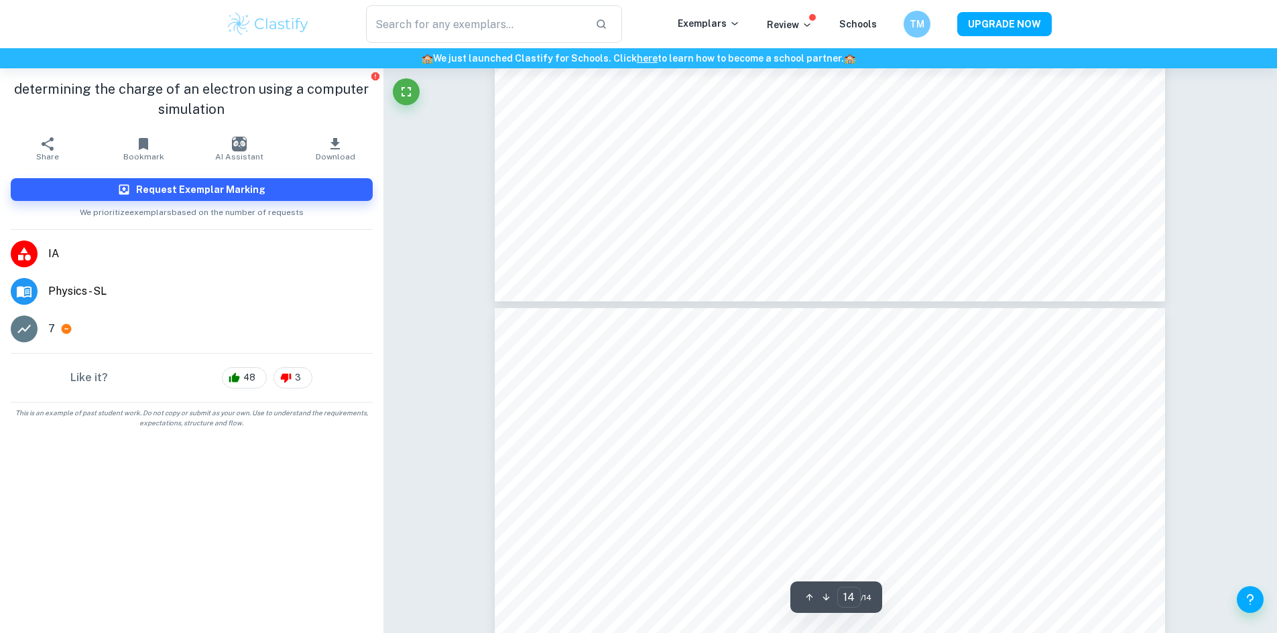
type input "13"
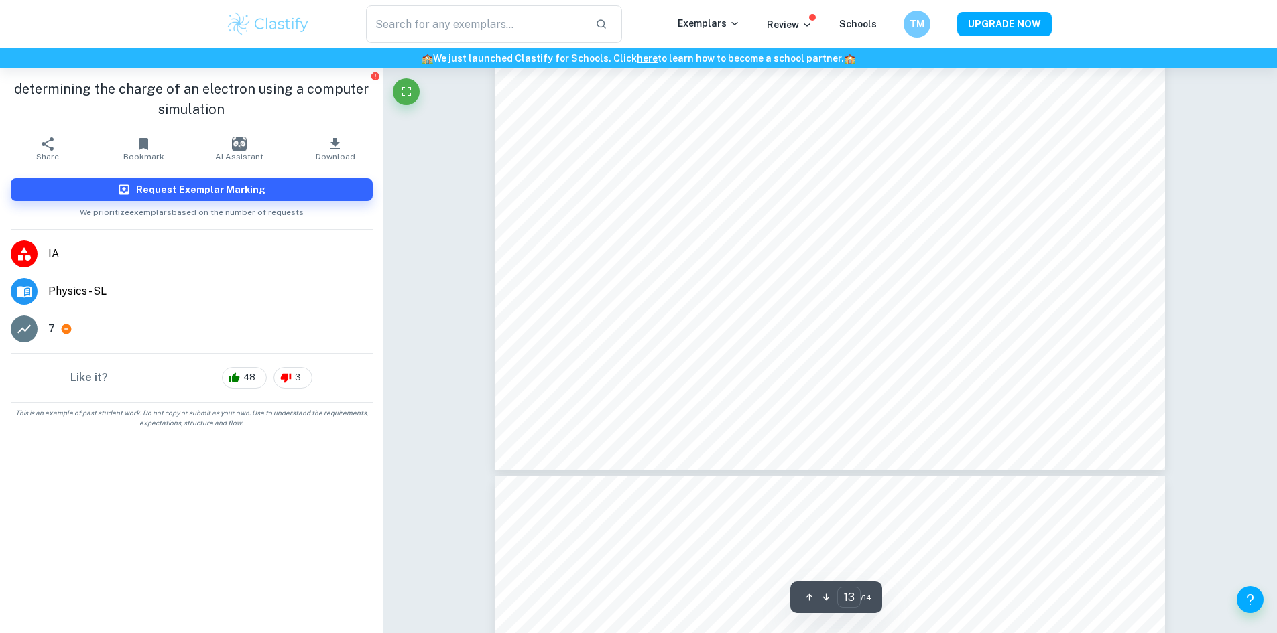
scroll to position [11932, 0]
